Goal: Use online tool/utility: Utilize a website feature to perform a specific function

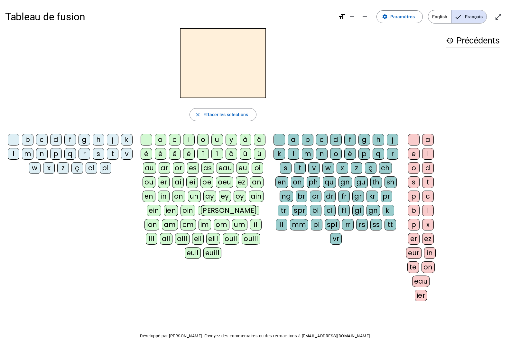
click at [62, 156] on div "p" at bounding box center [56, 154] width 12 height 12
click at [218, 140] on div "u" at bounding box center [217, 140] width 12 height 12
click at [387, 160] on div "r" at bounding box center [393, 154] width 12 height 12
click at [62, 139] on div "d" at bounding box center [56, 140] width 12 height 12
click at [33, 153] on div "m" at bounding box center [28, 154] width 12 height 12
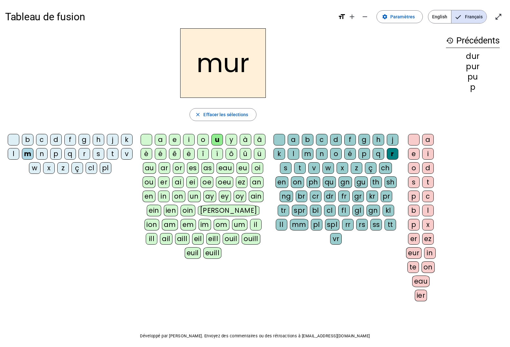
click at [104, 156] on div "s" at bounding box center [99, 154] width 12 height 12
click at [387, 160] on div "r" at bounding box center [393, 154] width 12 height 12
click at [288, 147] on letter-bubble at bounding box center [280, 141] width 14 height 14
click at [33, 142] on div "b" at bounding box center [28, 140] width 12 height 12
click at [121, 160] on div "v" at bounding box center [127, 154] width 12 height 12
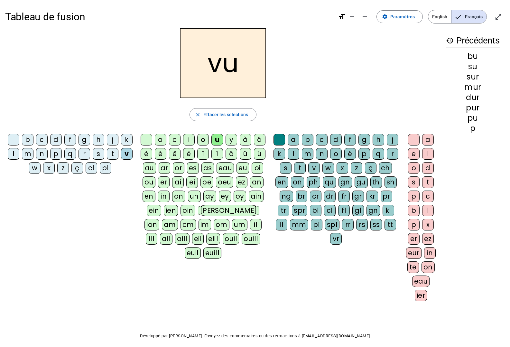
click at [159, 140] on div "a" at bounding box center [161, 140] width 12 height 12
click at [19, 155] on div "l" at bounding box center [14, 154] width 12 height 12
click at [33, 153] on div "m" at bounding box center [28, 154] width 12 height 12
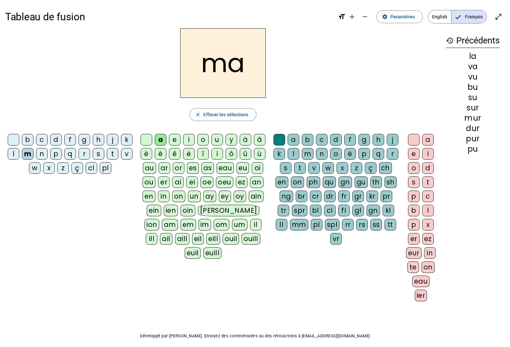
click at [176, 137] on div "e" at bounding box center [175, 140] width 12 height 12
click at [104, 152] on div "s" at bounding box center [99, 154] width 12 height 12
click at [19, 157] on div "l" at bounding box center [14, 154] width 12 height 12
click at [48, 155] on div "n" at bounding box center [42, 154] width 12 height 12
click at [188, 136] on div "i" at bounding box center [189, 140] width 12 height 12
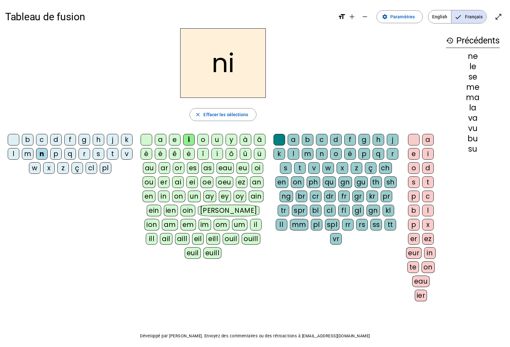
click at [104, 153] on div "s" at bounding box center [99, 154] width 12 height 12
click at [103, 138] on div "h" at bounding box center [99, 140] width 12 height 12
